Goal: Task Accomplishment & Management: Use online tool/utility

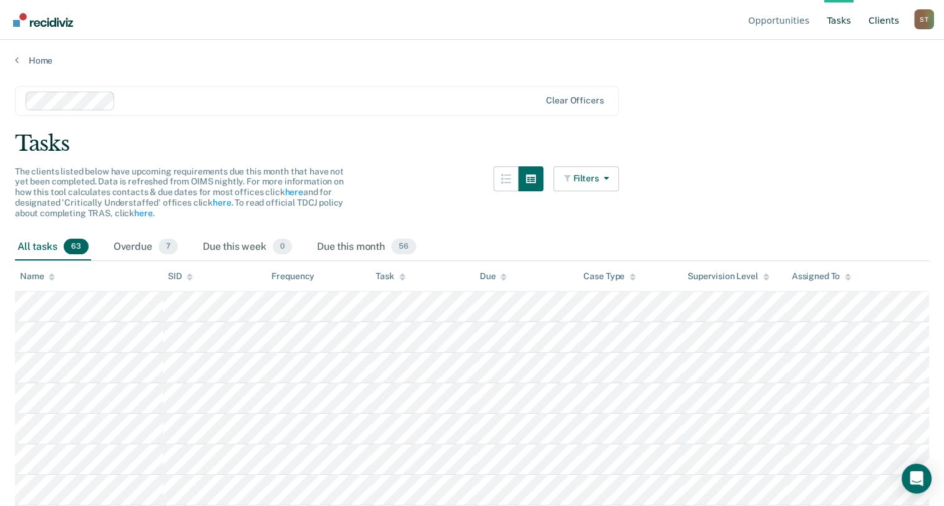
click at [880, 18] on link "Client s" at bounding box center [884, 20] width 36 height 40
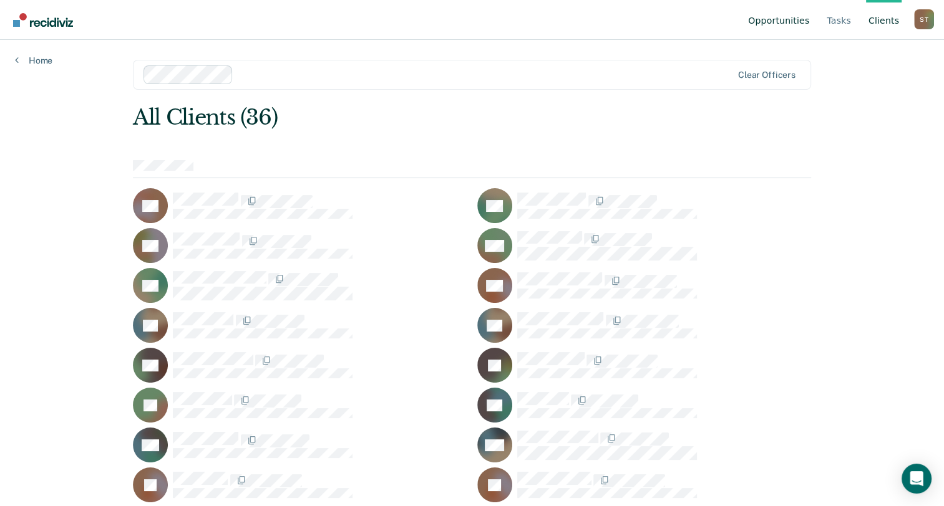
click at [783, 20] on link "Opportunities" at bounding box center [778, 20] width 66 height 40
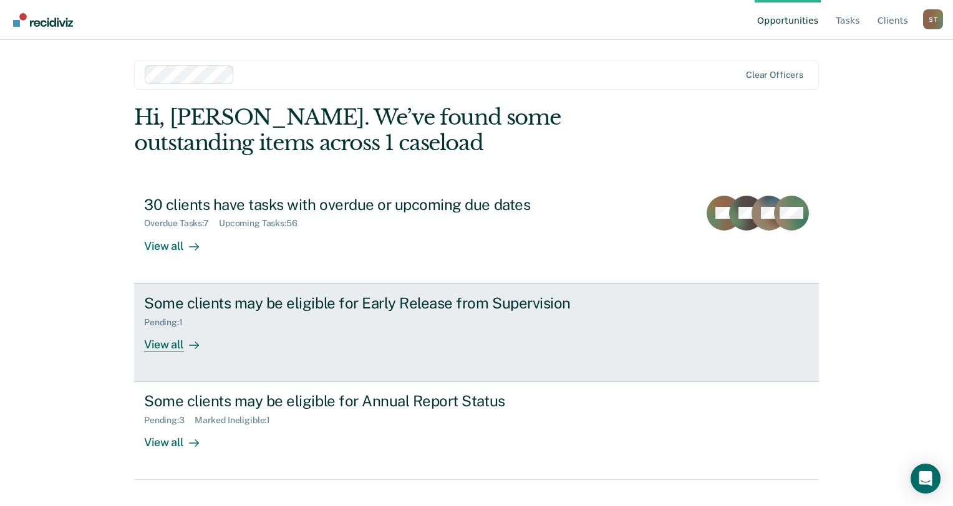
click at [162, 345] on div "View all" at bounding box center [179, 339] width 70 height 24
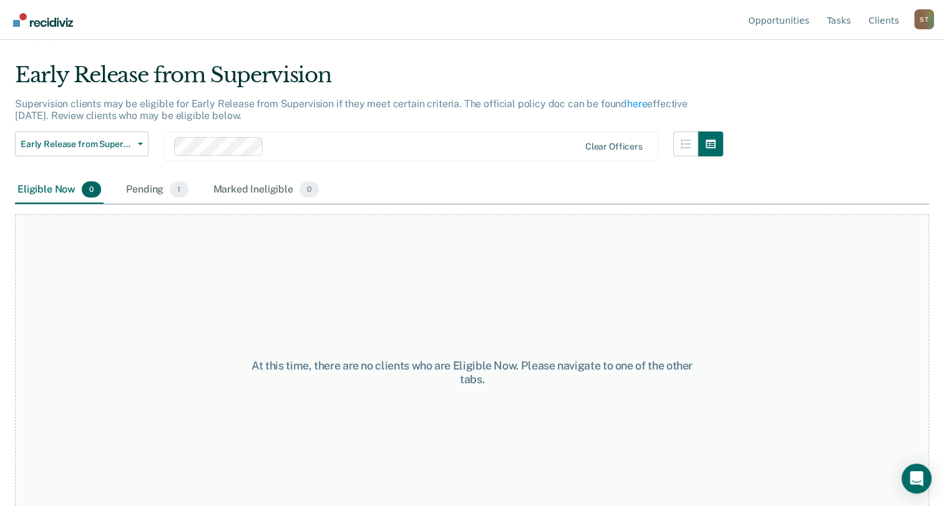
scroll to position [47, 0]
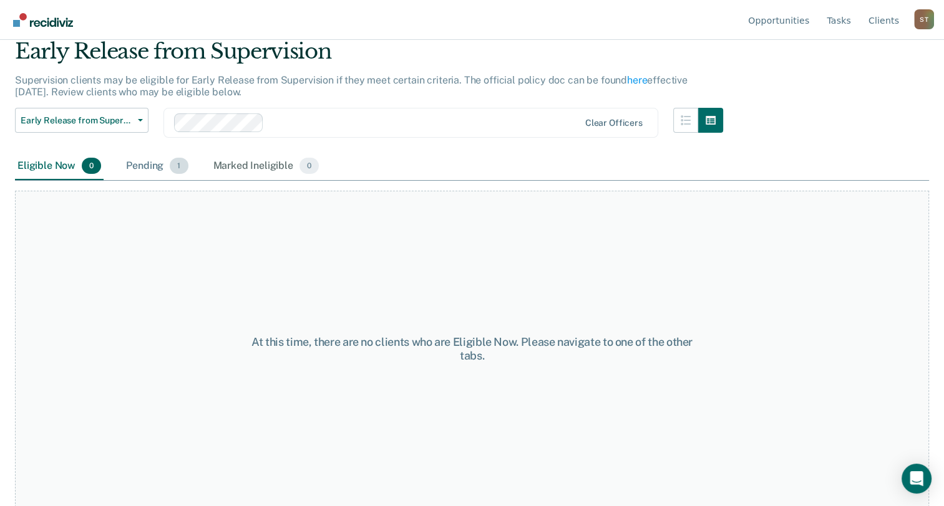
click at [140, 165] on div "Pending 1" at bounding box center [157, 166] width 67 height 27
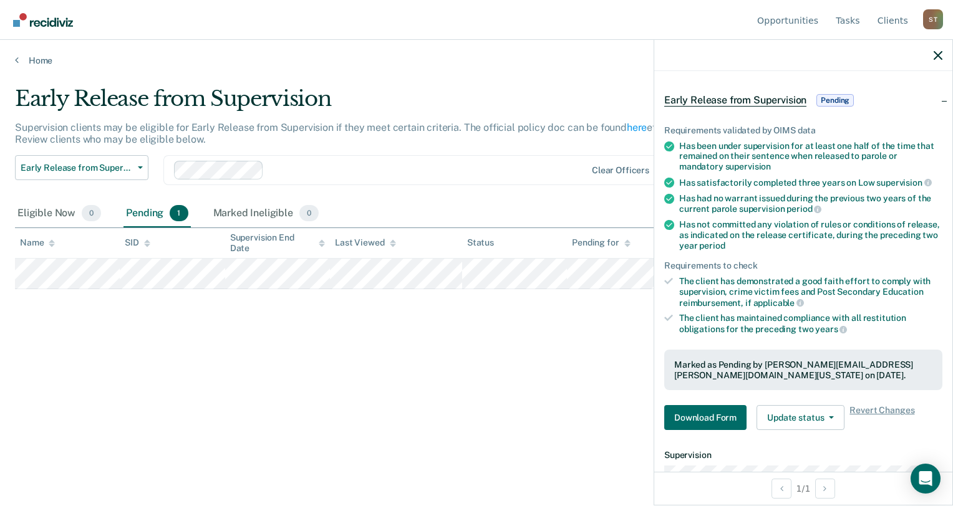
scroll to position [187, 0]
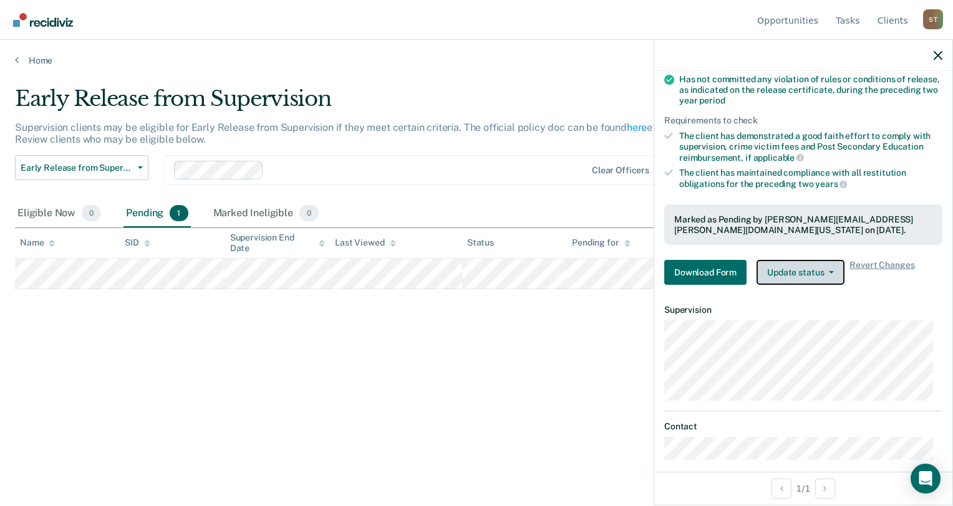
click at [831, 271] on icon "button" at bounding box center [831, 272] width 5 height 2
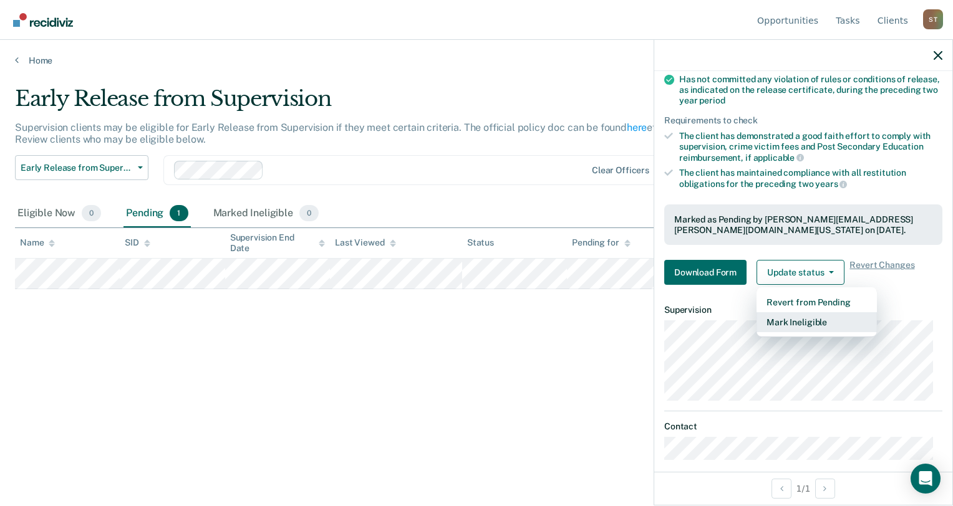
click at [785, 319] on button "Mark Ineligible" at bounding box center [817, 323] width 120 height 20
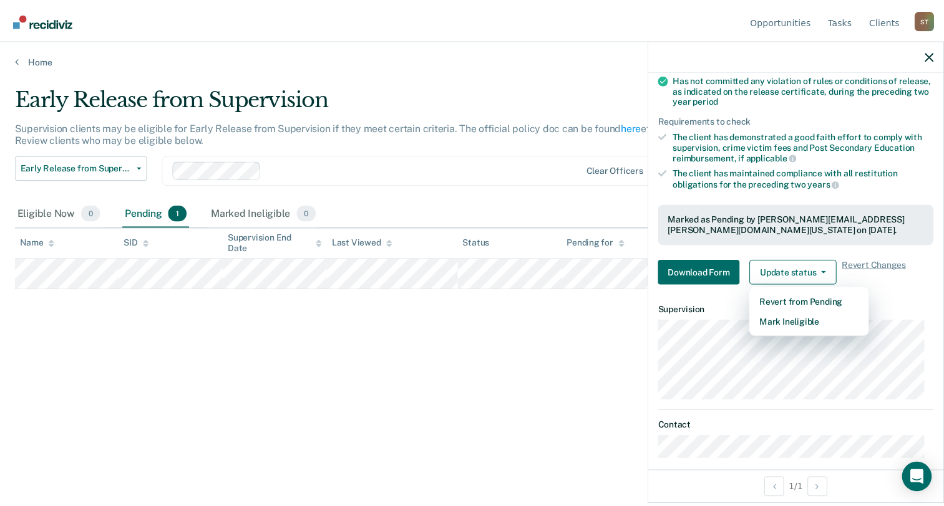
scroll to position [0, 0]
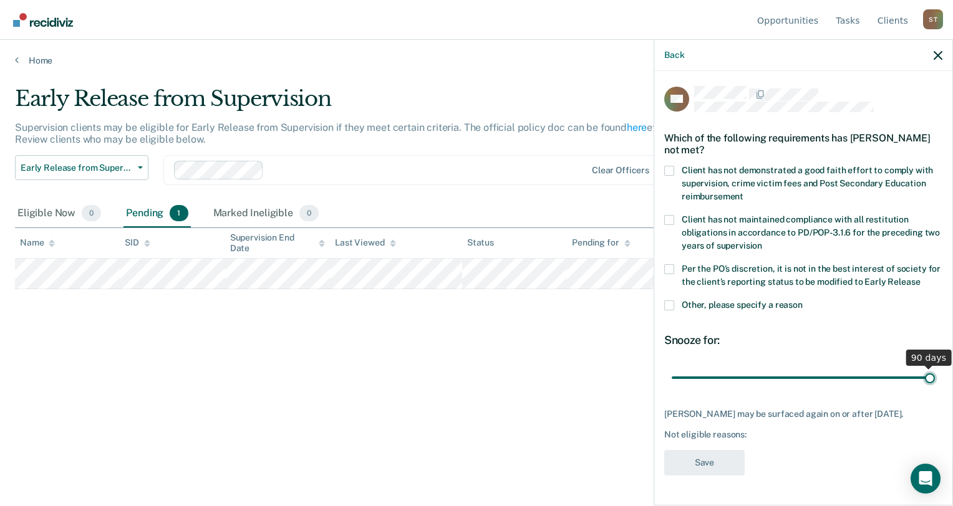
drag, startPoint x: 760, startPoint y: 366, endPoint x: 955, endPoint y: 356, distance: 194.9
type input "90"
click at [935, 367] on input "range" at bounding box center [803, 378] width 263 height 22
click at [671, 264] on span at bounding box center [669, 269] width 10 height 10
click at [920, 278] on input "Per the PO’s discretion, it is not in the best interest of society for the clie…" at bounding box center [920, 278] width 0 height 0
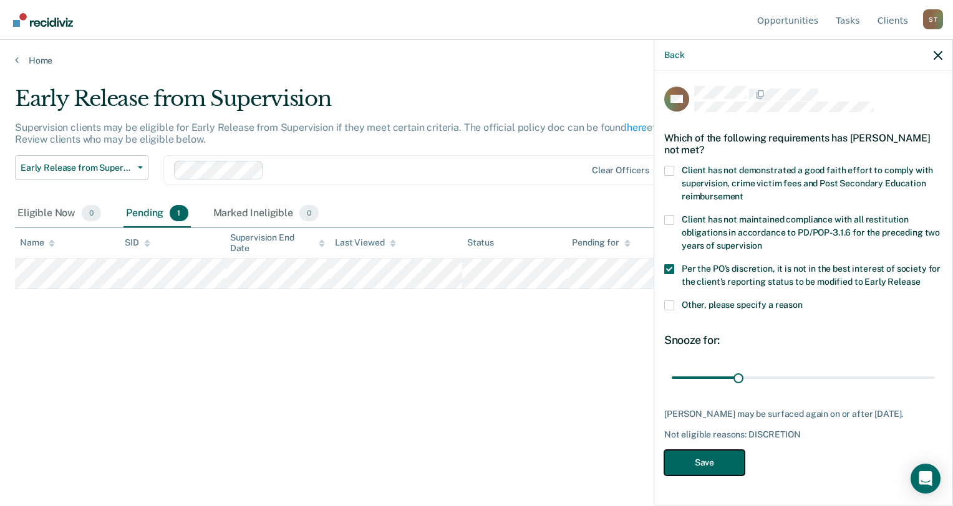
click at [704, 450] on button "Save" at bounding box center [704, 463] width 80 height 26
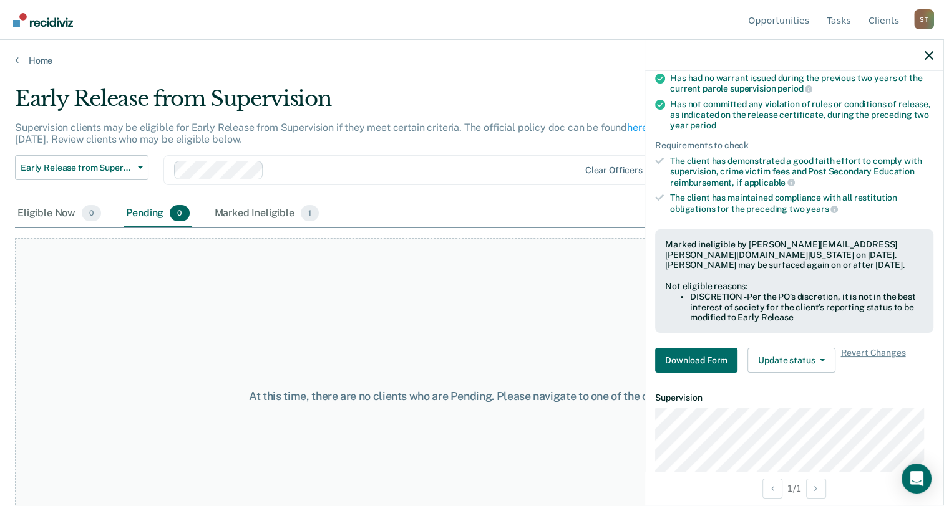
scroll to position [259, 0]
